Goal: Task Accomplishment & Management: Manage account settings

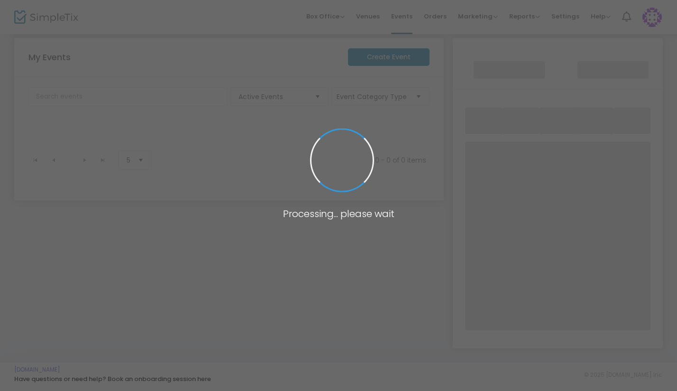
scroll to position [137, 0]
